Goal: Information Seeking & Learning: Learn about a topic

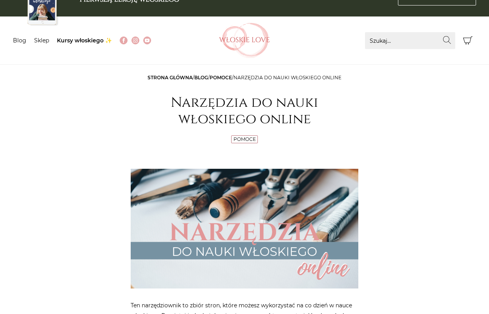
scroll to position [11, 0]
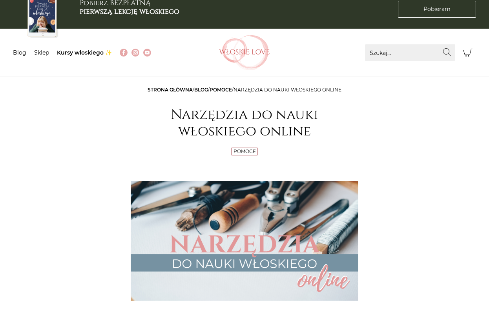
click at [250, 90] on span "Narzędzia do nauki włoskiego online" at bounding box center [288, 90] width 108 height 6
click at [241, 155] on div "Pomoce" at bounding box center [245, 153] width 228 height 10
click at [242, 154] on link "Pomoce" at bounding box center [245, 151] width 22 height 6
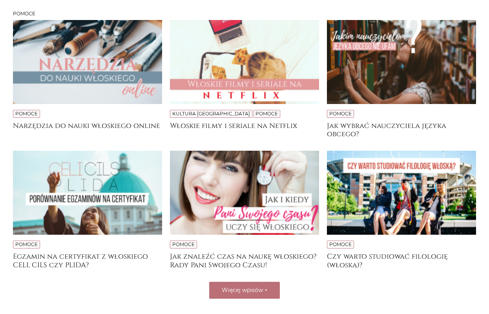
scroll to position [162, 0]
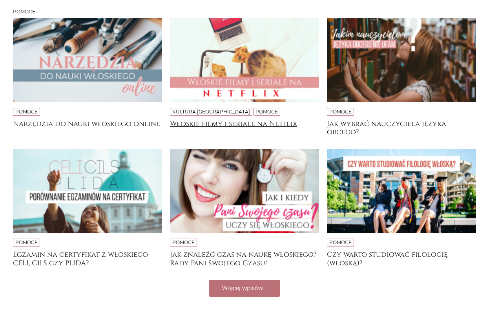
click at [247, 122] on h4 "Włoskie filmy i seriale na Netflix" at bounding box center [244, 128] width 149 height 16
click at [233, 120] on h4 "Włoskie filmy i seriale na Netflix" at bounding box center [244, 128] width 149 height 16
click at [234, 120] on h4 "Włoskie filmy i seriale na Netflix" at bounding box center [244, 128] width 149 height 16
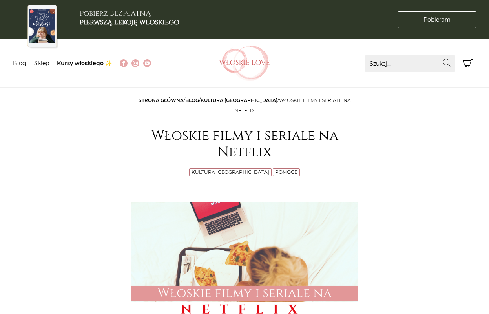
click at [72, 62] on link "Kursy włoskiego ✨" at bounding box center [84, 63] width 55 height 7
